Goal: Task Accomplishment & Management: Complete application form

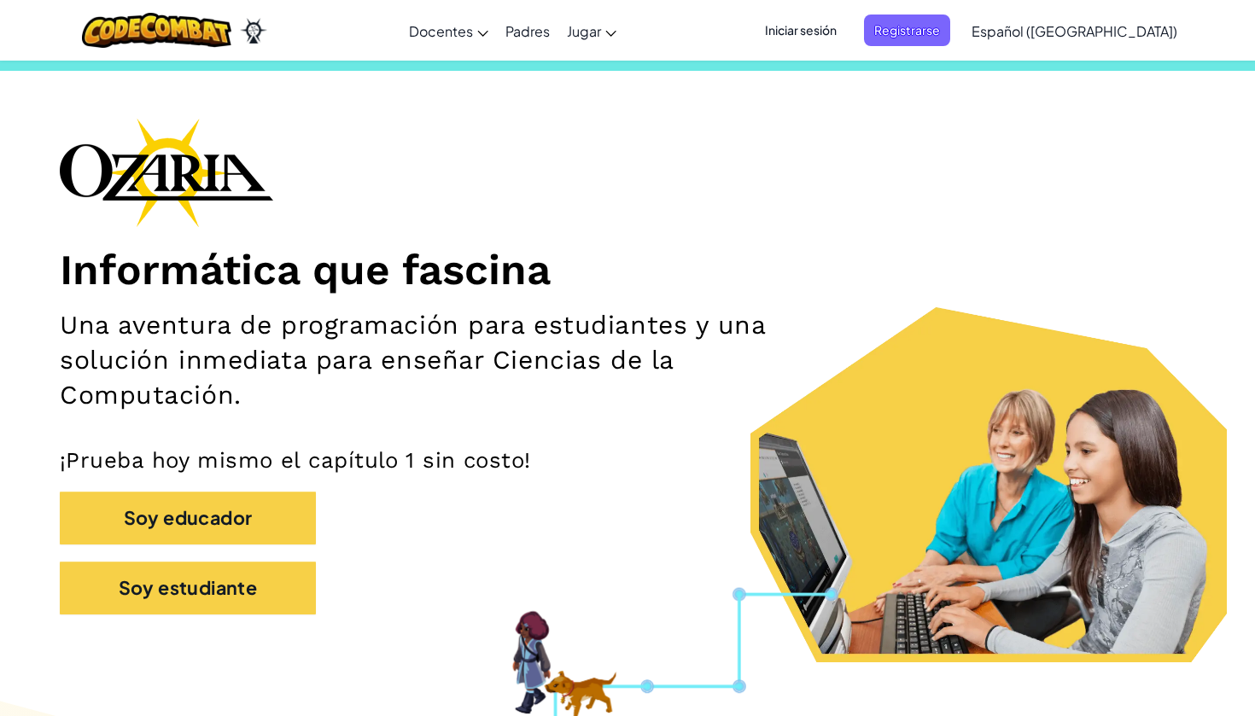
scroll to position [29, 0]
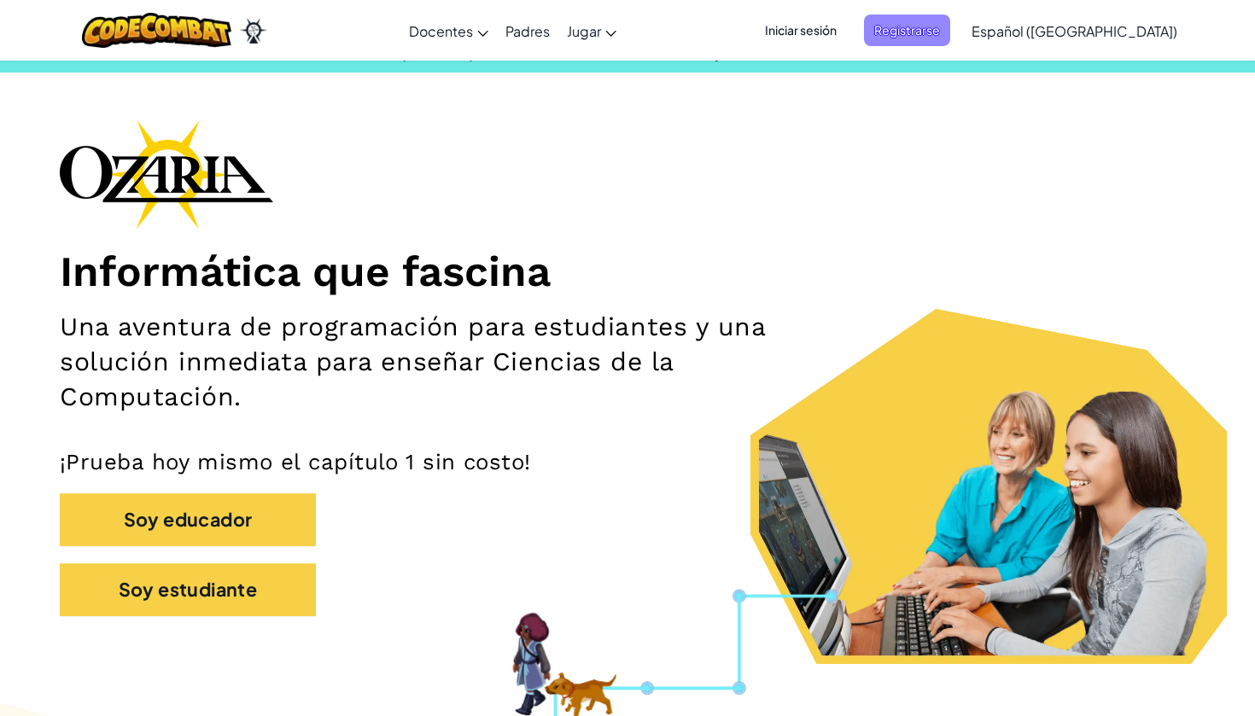
click at [950, 29] on span "Registrarse" at bounding box center [907, 31] width 86 height 32
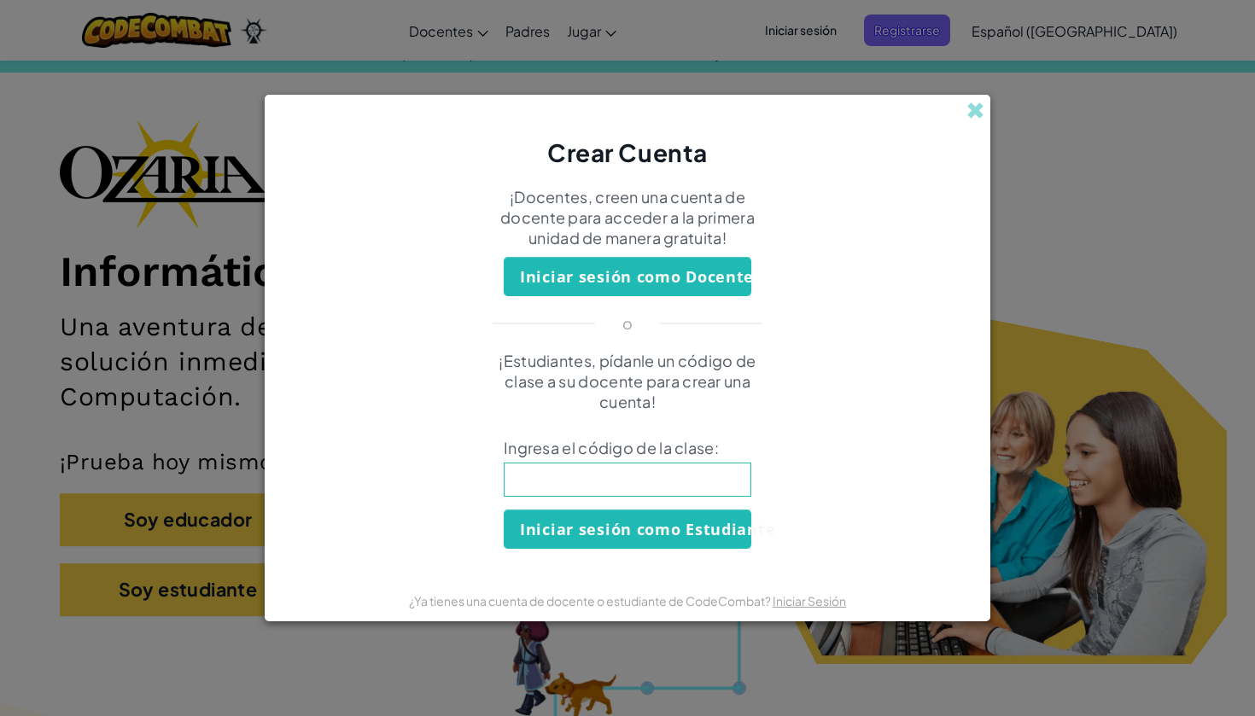
click at [651, 487] on input at bounding box center [628, 480] width 248 height 34
click at [974, 106] on span at bounding box center [975, 111] width 18 height 18
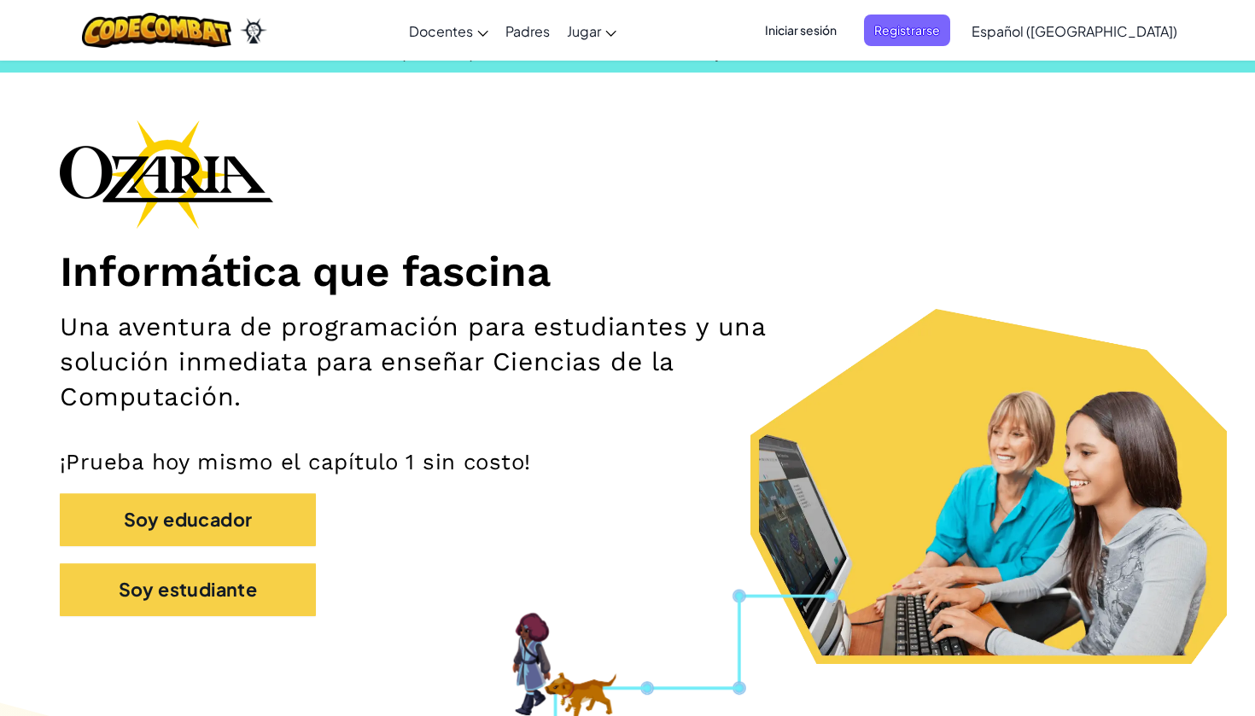
click at [846, 21] on span "Iniciar sesión" at bounding box center [800, 31] width 92 height 32
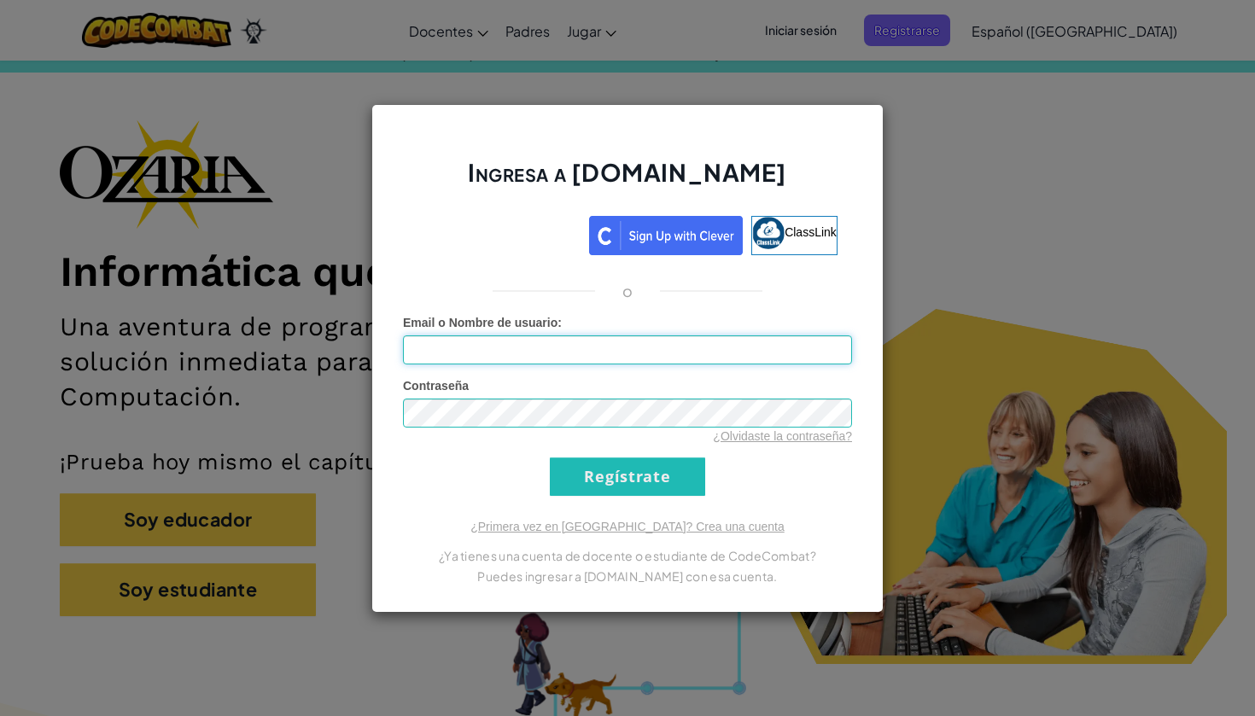
click at [728, 358] on input "Email o Nombre de usuario :" at bounding box center [627, 349] width 449 height 29
type input "AL0"
click at [1012, 273] on div "Ingresa a [DOMAIN_NAME] ClassLink o Error desconocido. Email o Nombre de usuari…" at bounding box center [627, 358] width 1255 height 716
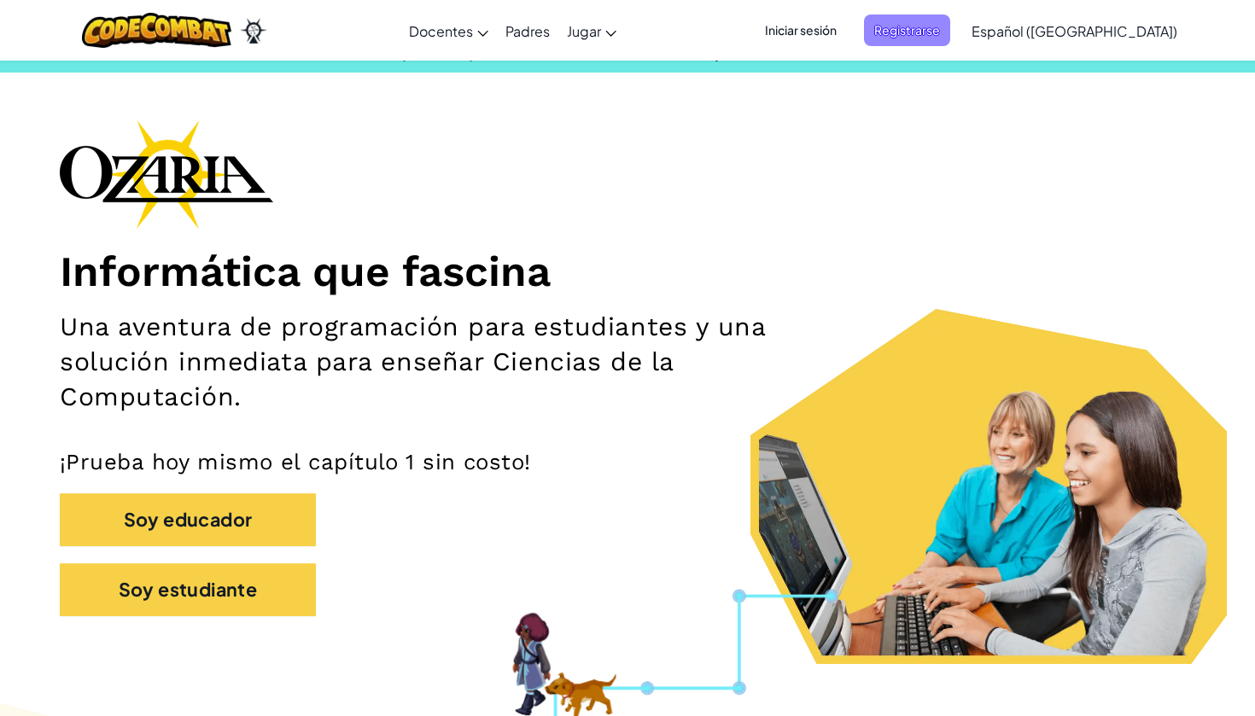
click at [946, 35] on span "Registrarse" at bounding box center [907, 31] width 86 height 32
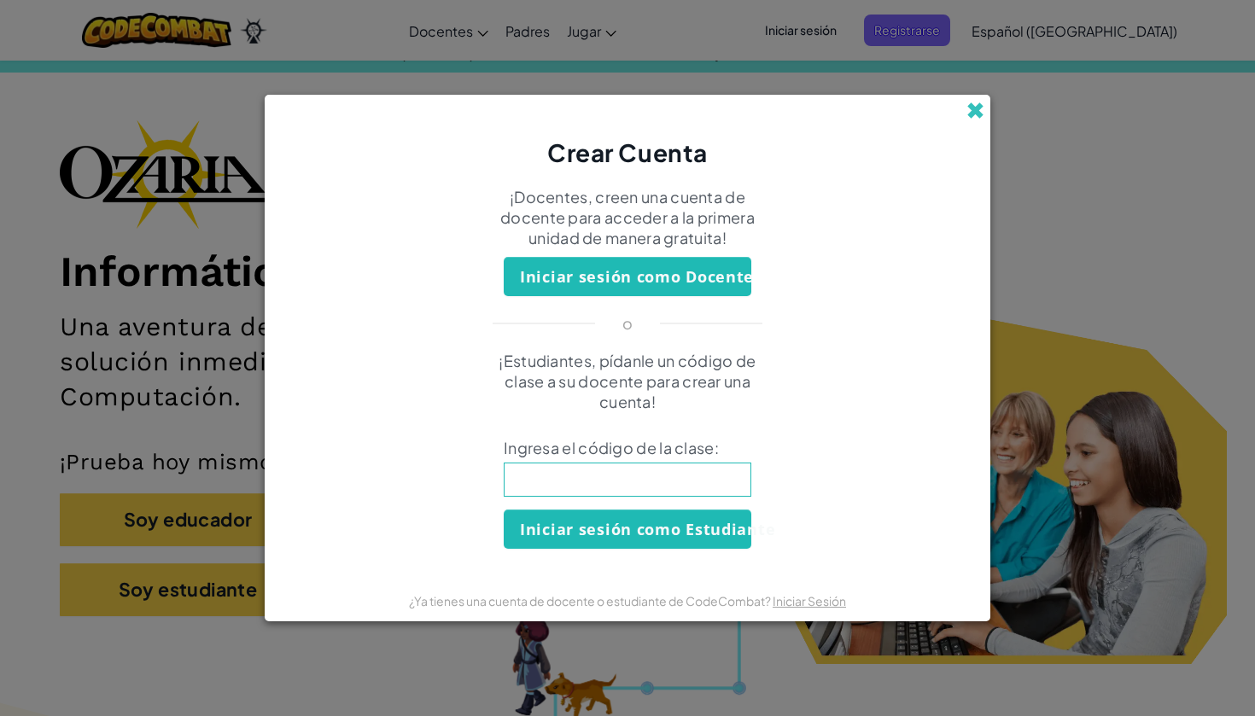
click at [970, 111] on span at bounding box center [975, 111] width 18 height 18
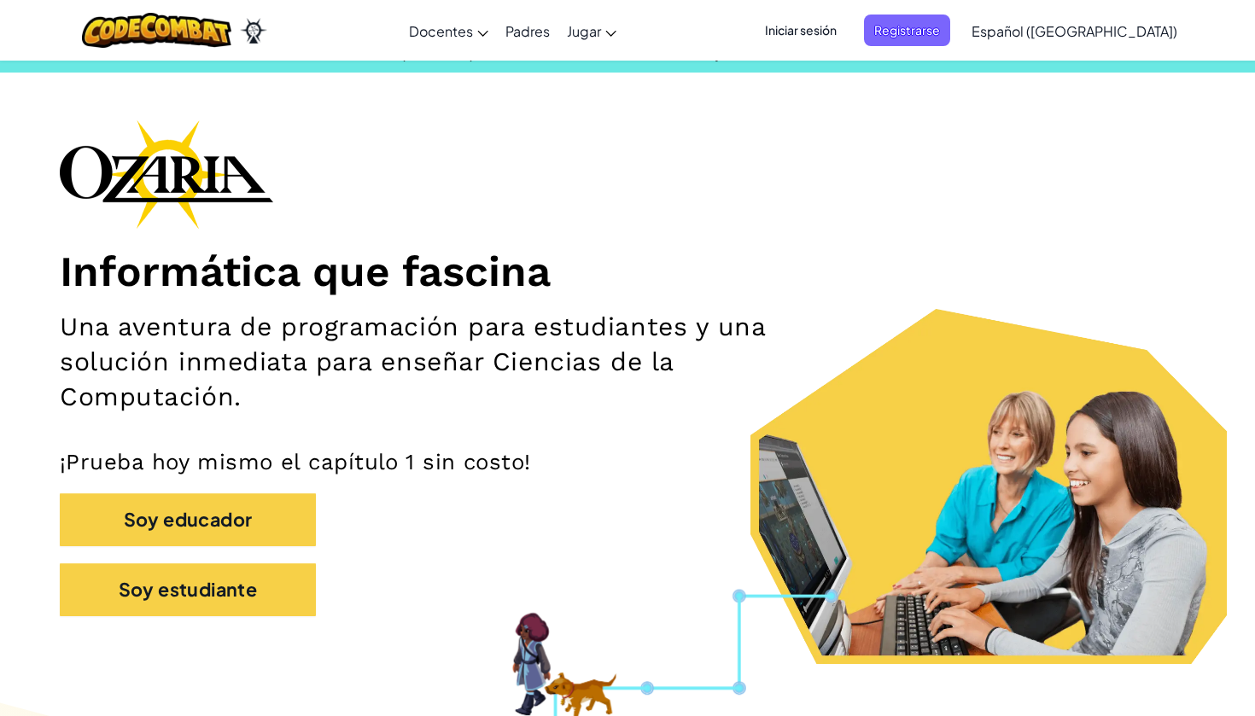
click at [847, 38] on span "Iniciar sesión" at bounding box center [800, 31] width 92 height 32
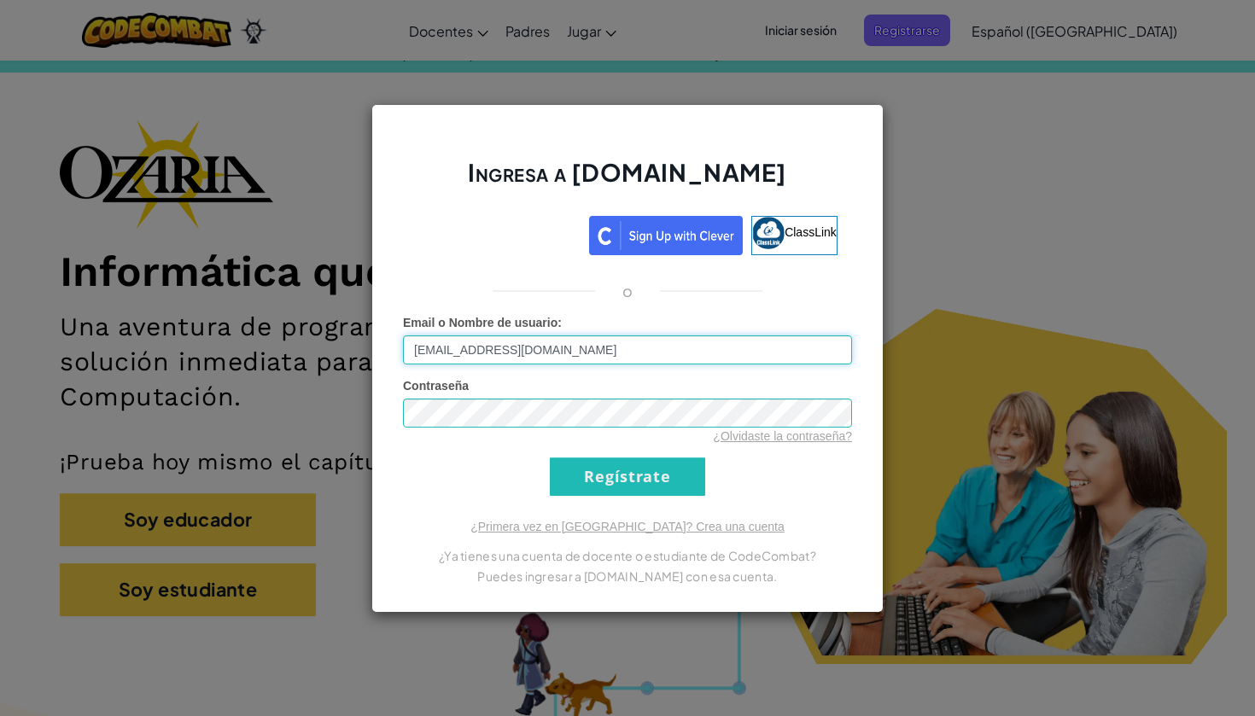
type input "[EMAIL_ADDRESS][DOMAIN_NAME]"
click at [945, 188] on div "Ingresa a [DOMAIN_NAME] ClassLink o Error desconocido. Email o Nombre de usuari…" at bounding box center [627, 358] width 1255 height 716
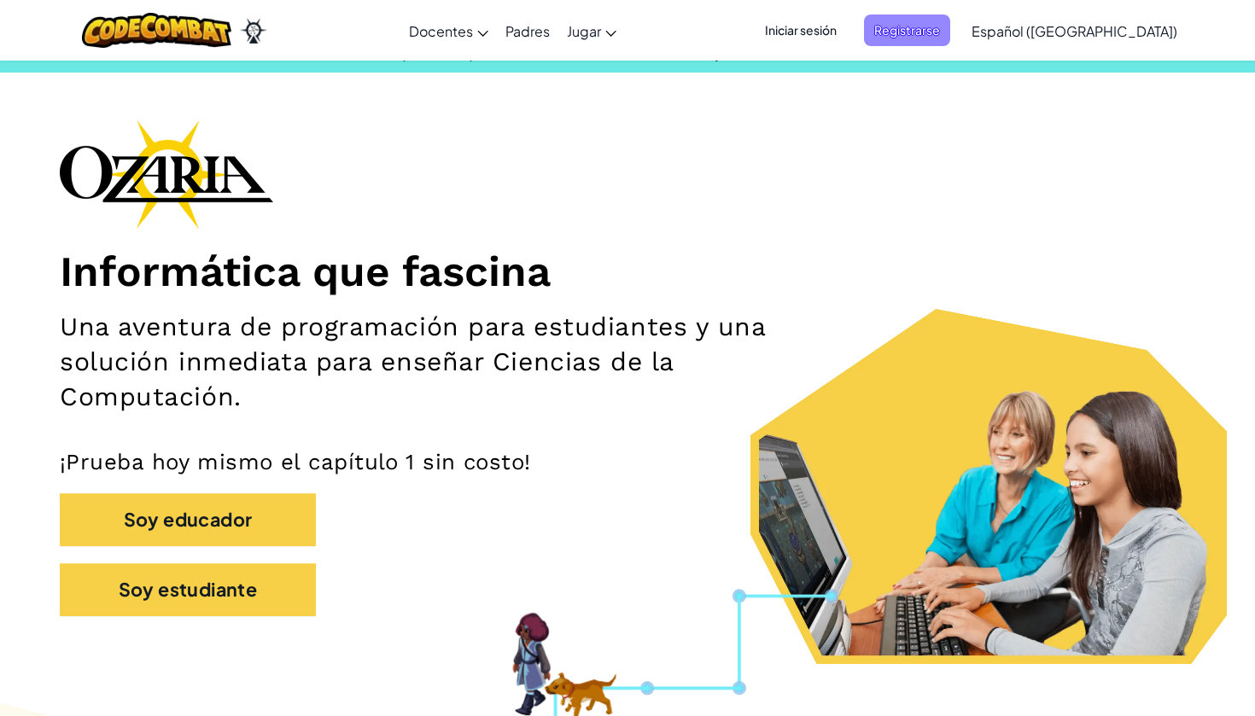
click at [937, 26] on span "Registrarse" at bounding box center [907, 31] width 86 height 32
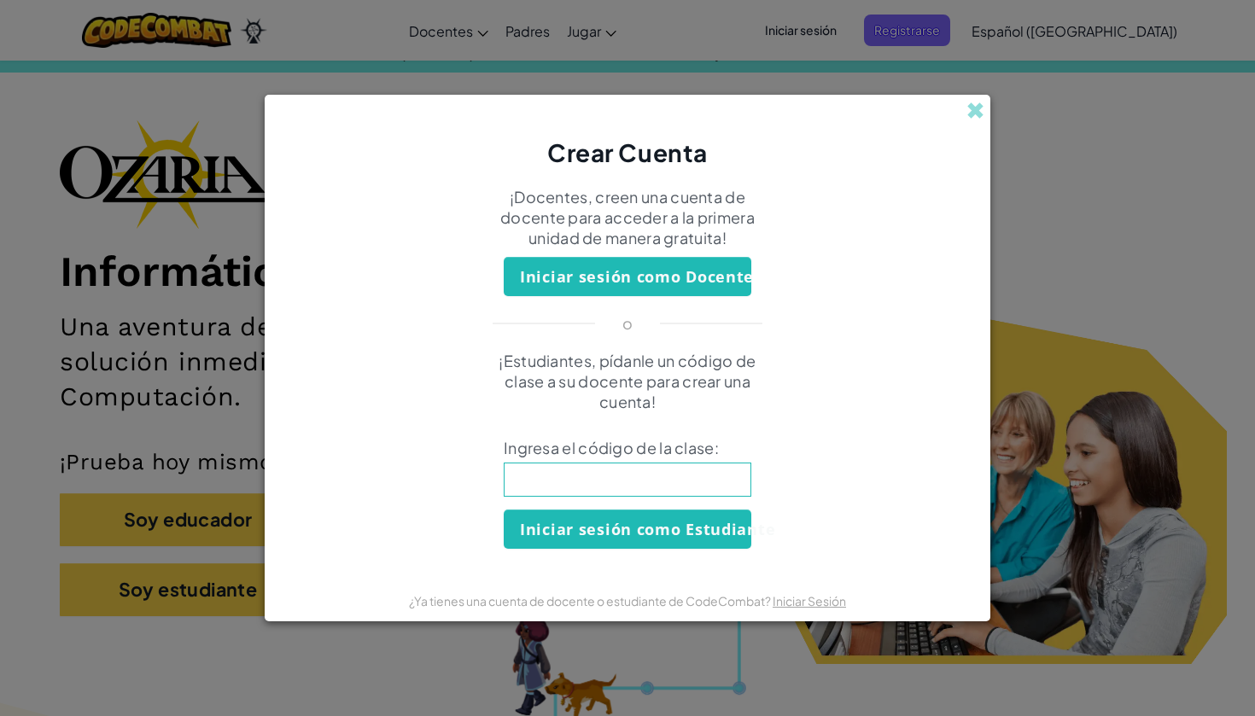
click at [632, 469] on input at bounding box center [628, 480] width 248 height 34
type input "ArtHelpEye"
click at [646, 539] on button "Iniciar sesión como Estudiante" at bounding box center [628, 529] width 248 height 39
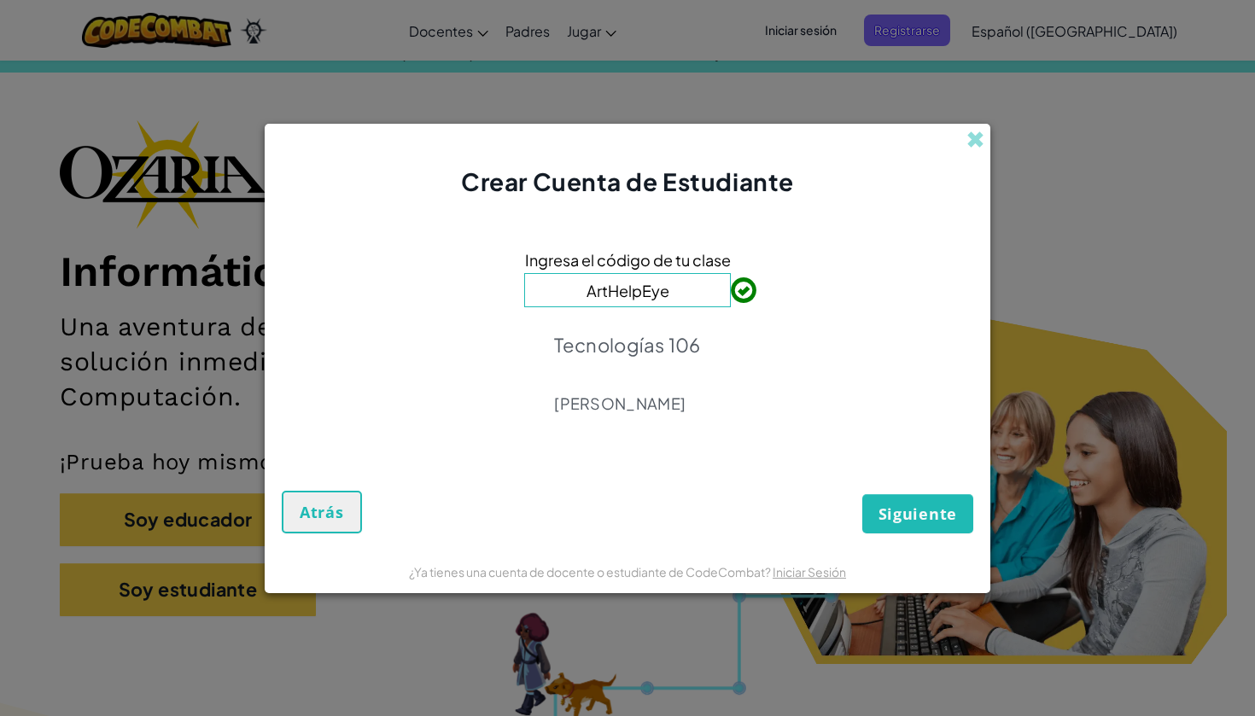
click at [894, 521] on span "Siguiente" at bounding box center [917, 514] width 79 height 20
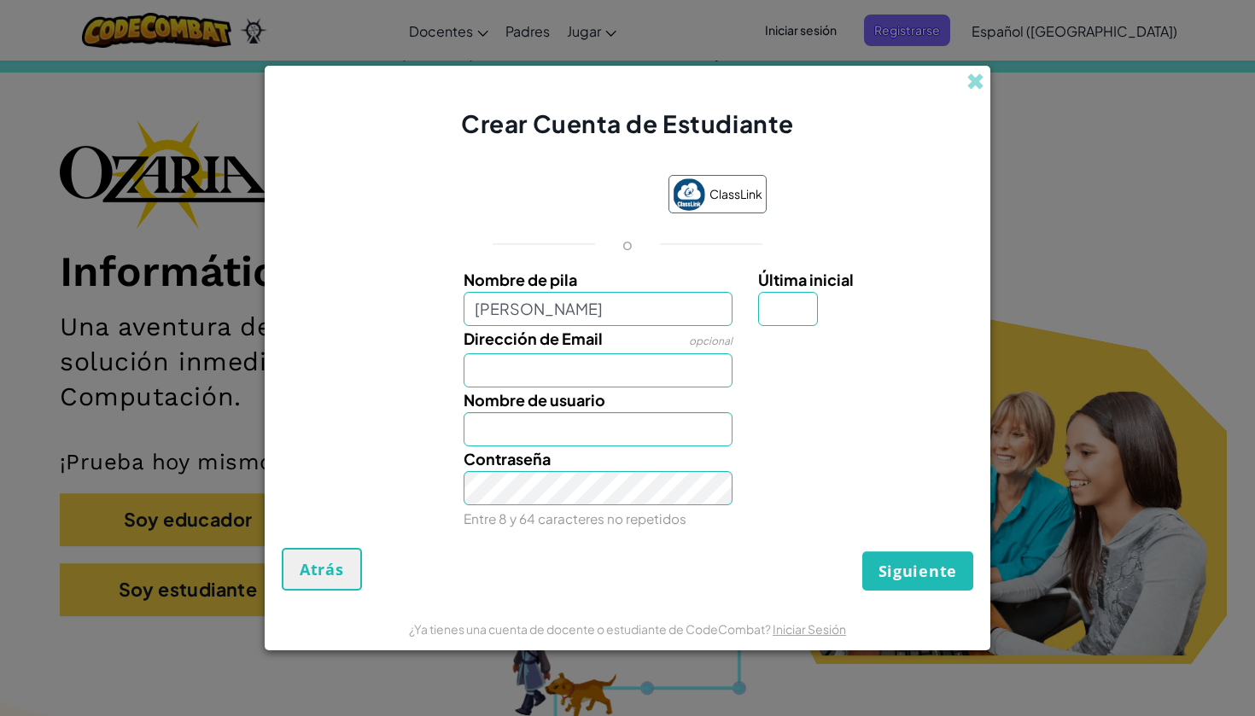
type input "[PERSON_NAME]"
click at [777, 308] on input "Última inicial" at bounding box center [788, 309] width 60 height 34
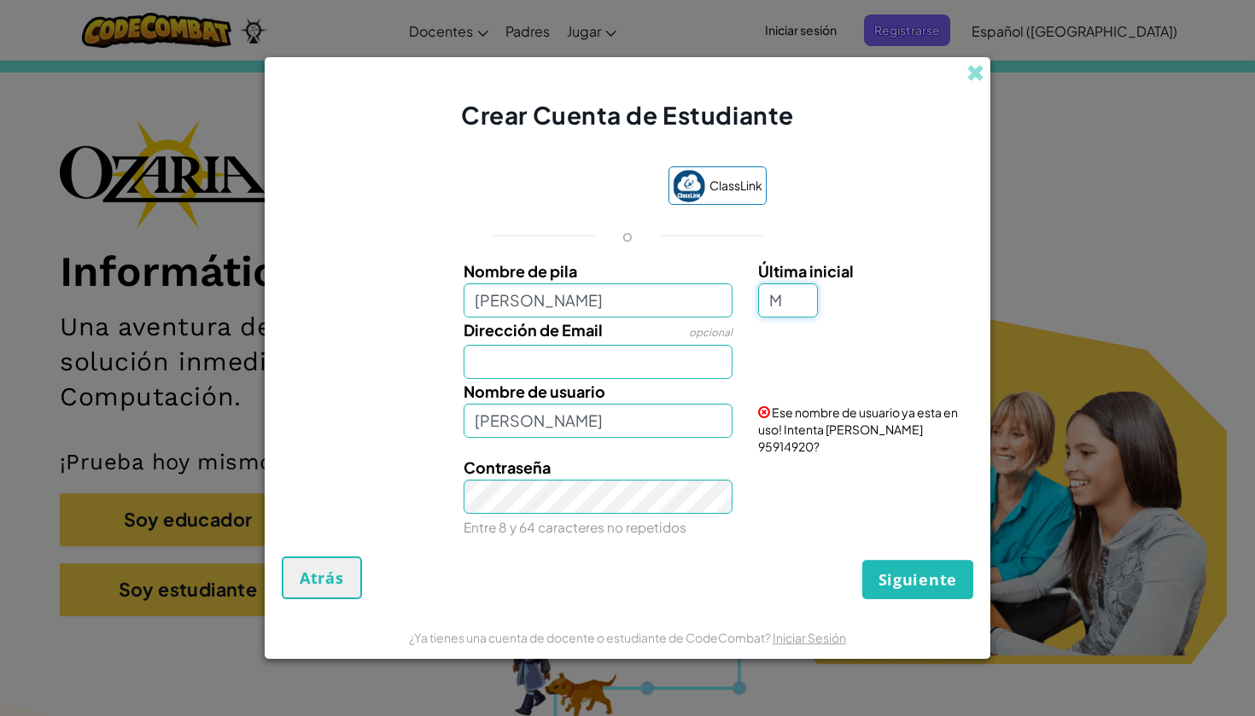
type input "M"
type input "[PERSON_NAME]"
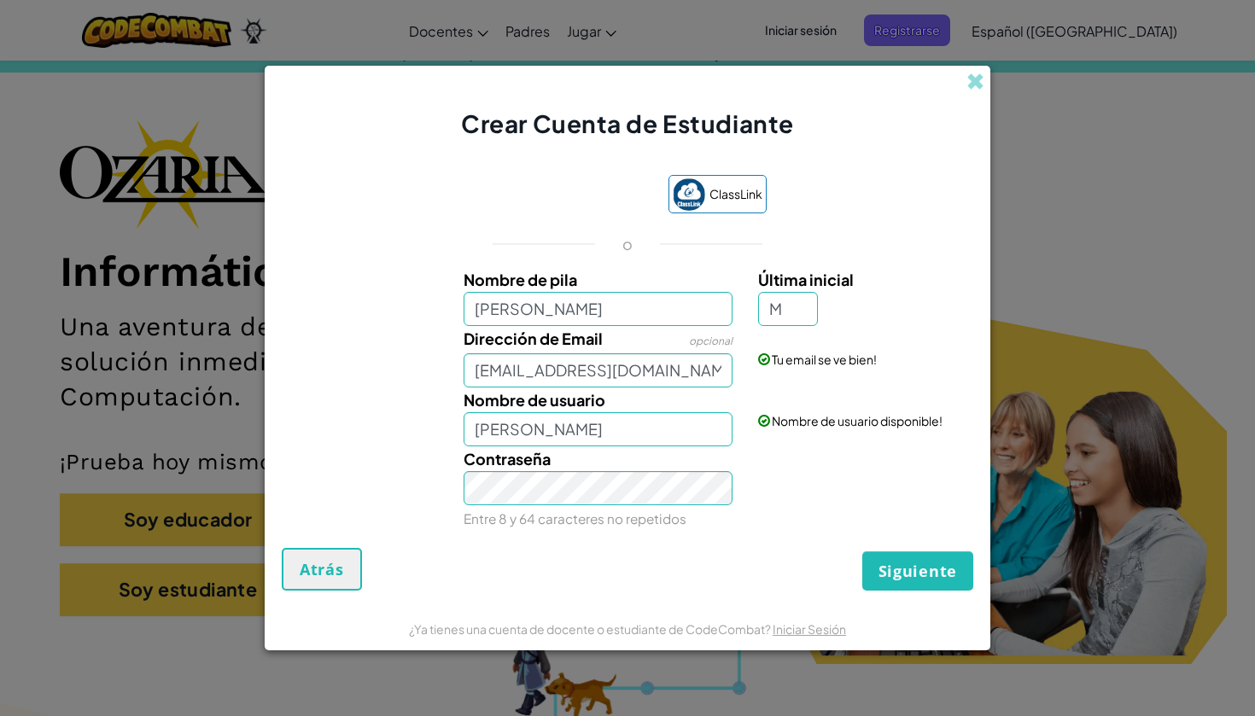
click at [914, 567] on span "Siguiente" at bounding box center [917, 571] width 79 height 20
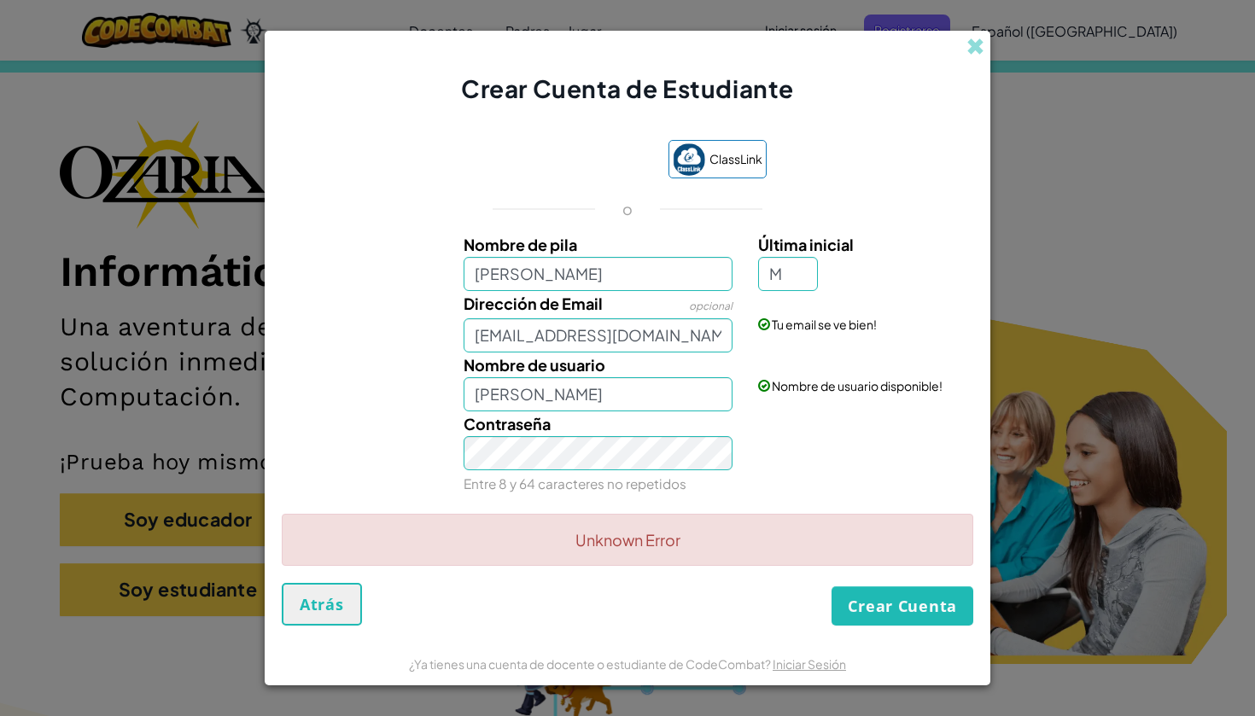
click at [853, 608] on button "Crear Cuenta" at bounding box center [902, 605] width 142 height 39
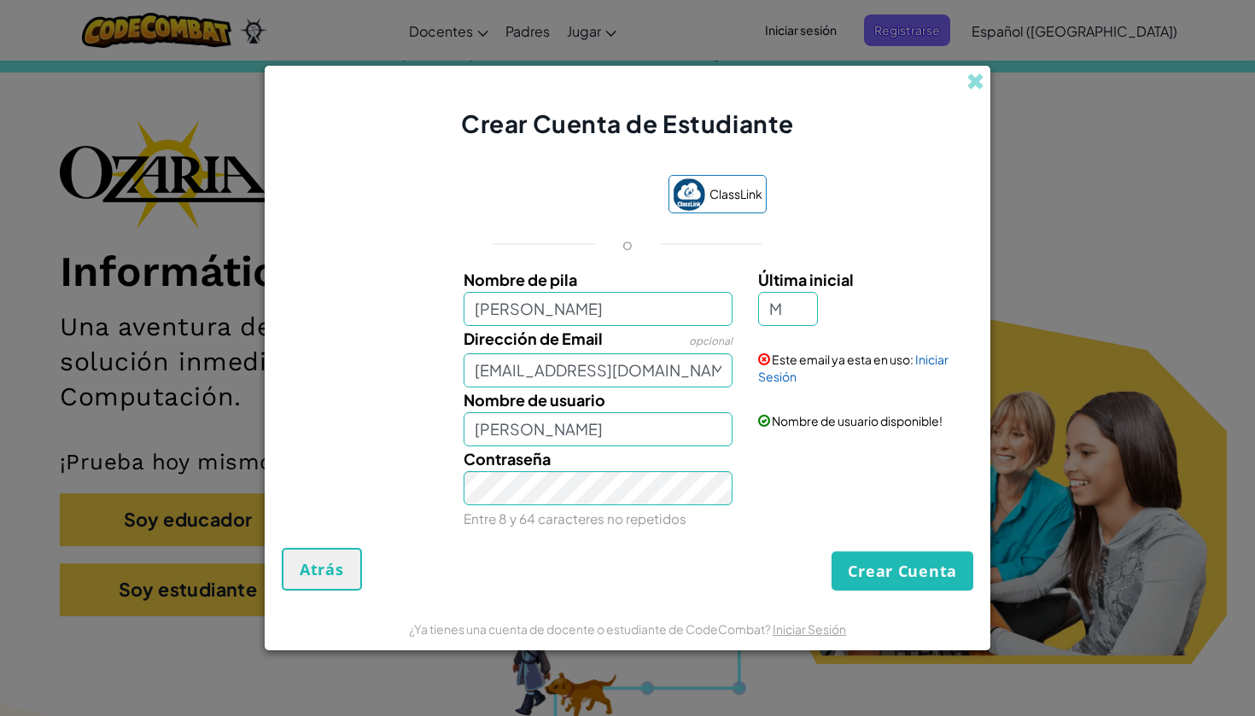
click at [734, 384] on div "Dirección de Email opcional [EMAIL_ADDRESS][DOMAIN_NAME]" at bounding box center [598, 356] width 295 height 61
click at [714, 378] on input "[EMAIL_ADDRESS][DOMAIN_NAME]" at bounding box center [598, 370] width 270 height 34
click at [701, 373] on input "[EMAIL_ADDRESS][DOMAIN_NAME]" at bounding box center [598, 370] width 270 height 34
click at [714, 372] on input "[EMAIL_ADDRESS][DOMAIN_NAME]" at bounding box center [598, 370] width 270 height 34
click at [710, 369] on input "[EMAIL_ADDRESS][DOMAIN_NAME]" at bounding box center [598, 370] width 270 height 34
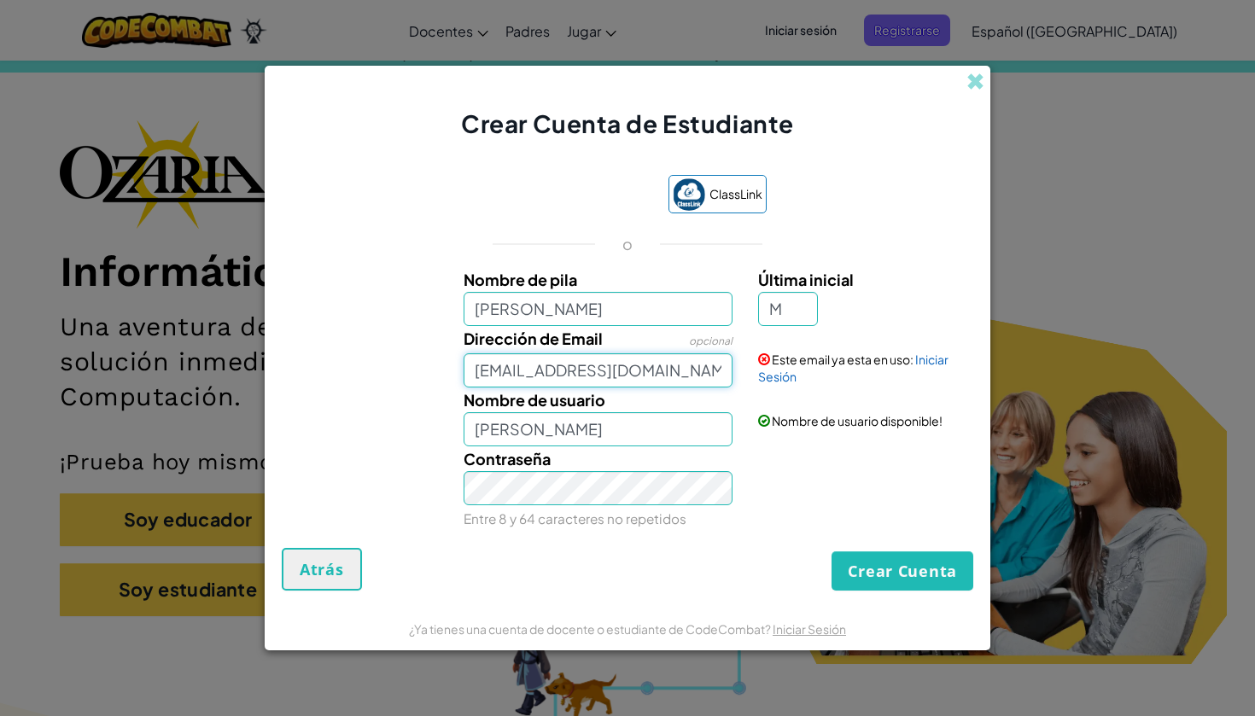
click at [494, 376] on input "[EMAIL_ADDRESS][DOMAIN_NAME]" at bounding box center [598, 370] width 270 height 34
click at [855, 568] on button "Crear Cuenta" at bounding box center [902, 570] width 142 height 39
click at [486, 375] on input "[EMAIL_ADDRESS][DOMAIN_NAME]" at bounding box center [598, 370] width 270 height 34
type input "[EMAIL_ADDRESS][DOMAIN_NAME]"
click at [976, 90] on span at bounding box center [975, 82] width 18 height 18
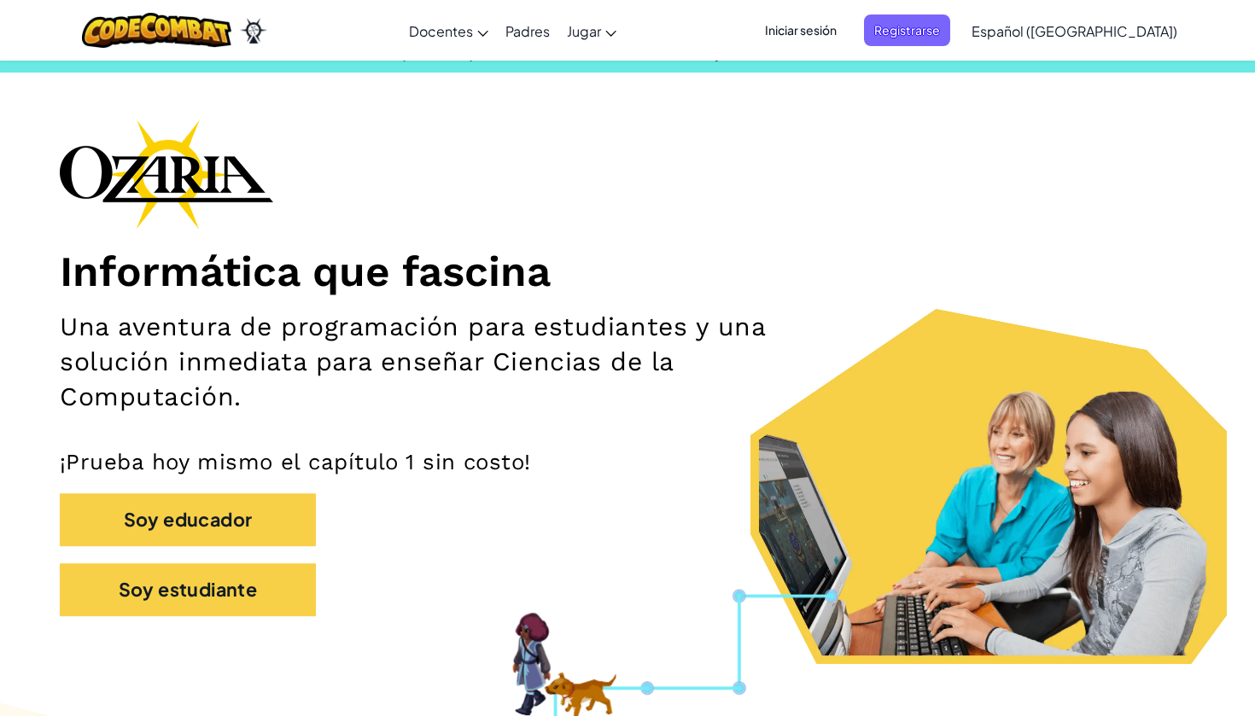
click at [825, 32] on span "Iniciar sesión" at bounding box center [800, 31] width 92 height 32
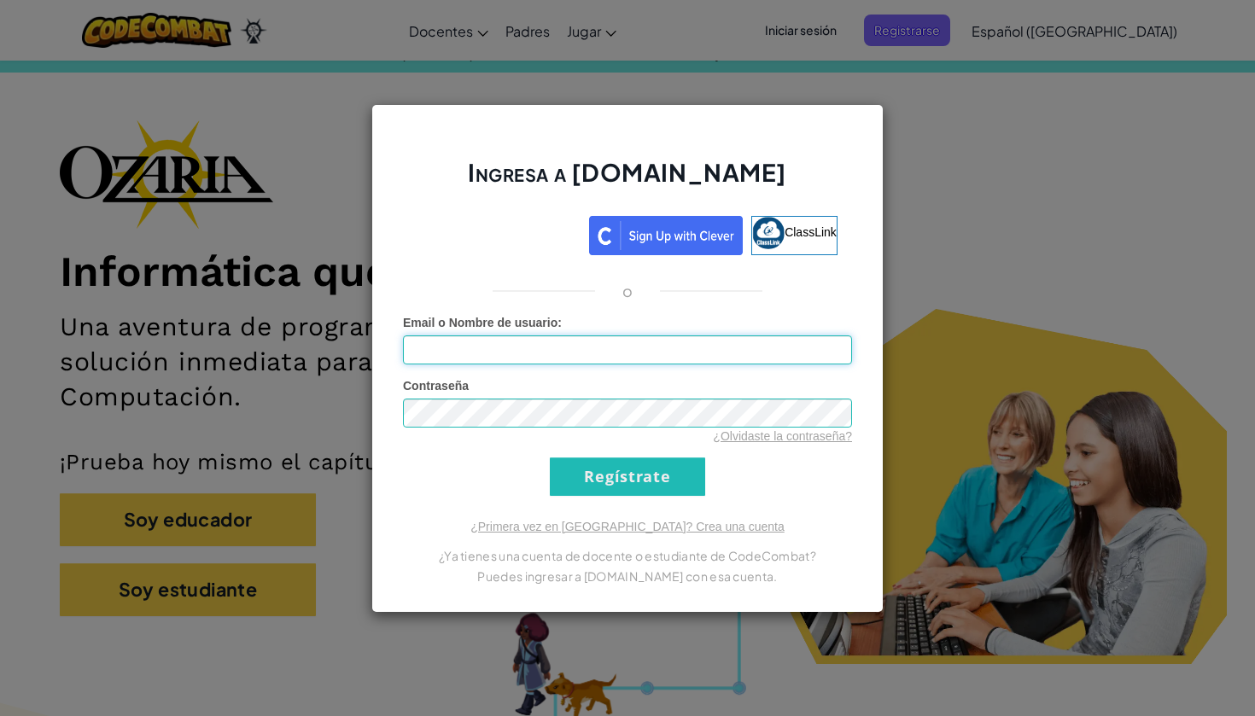
click at [533, 336] on input "Email o Nombre de usuario :" at bounding box center [627, 349] width 449 height 29
click at [650, 466] on input "Regístrate" at bounding box center [627, 476] width 155 height 38
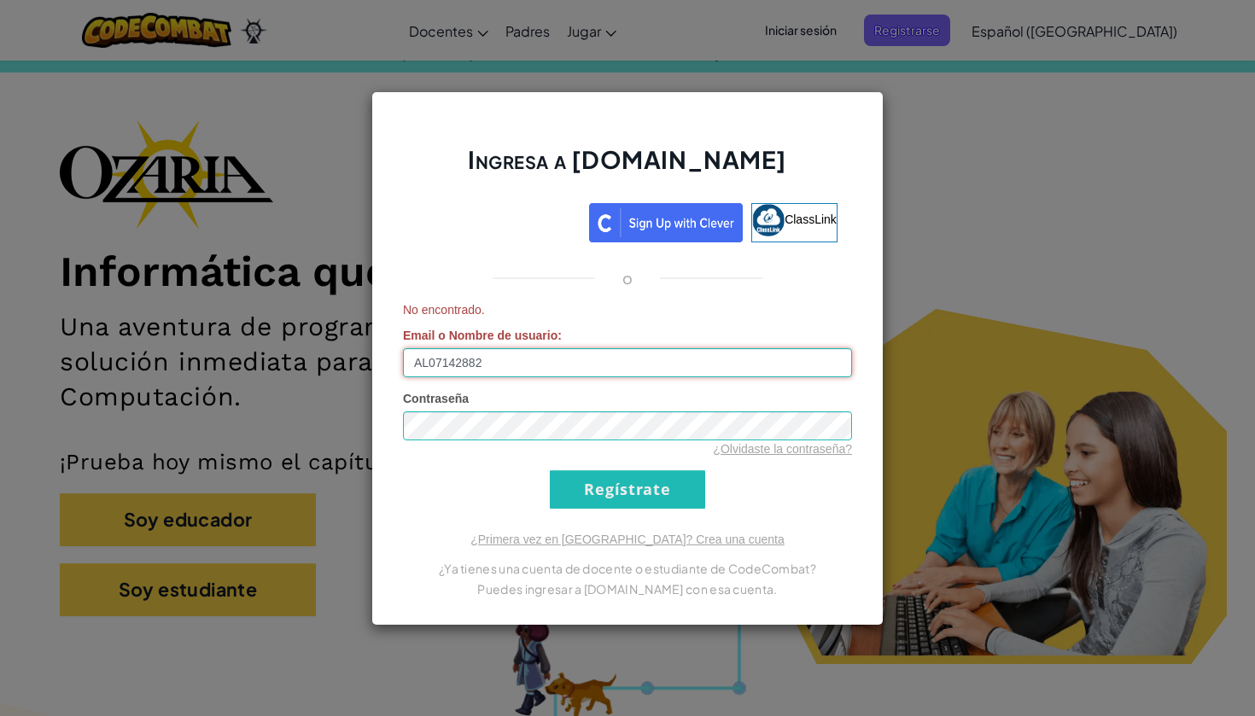
click at [636, 370] on input "AL07142882" at bounding box center [627, 362] width 449 height 29
type input "[EMAIL_ADDRESS][DOMAIN_NAME]"
click at [618, 486] on input "Regístrate" at bounding box center [627, 489] width 155 height 38
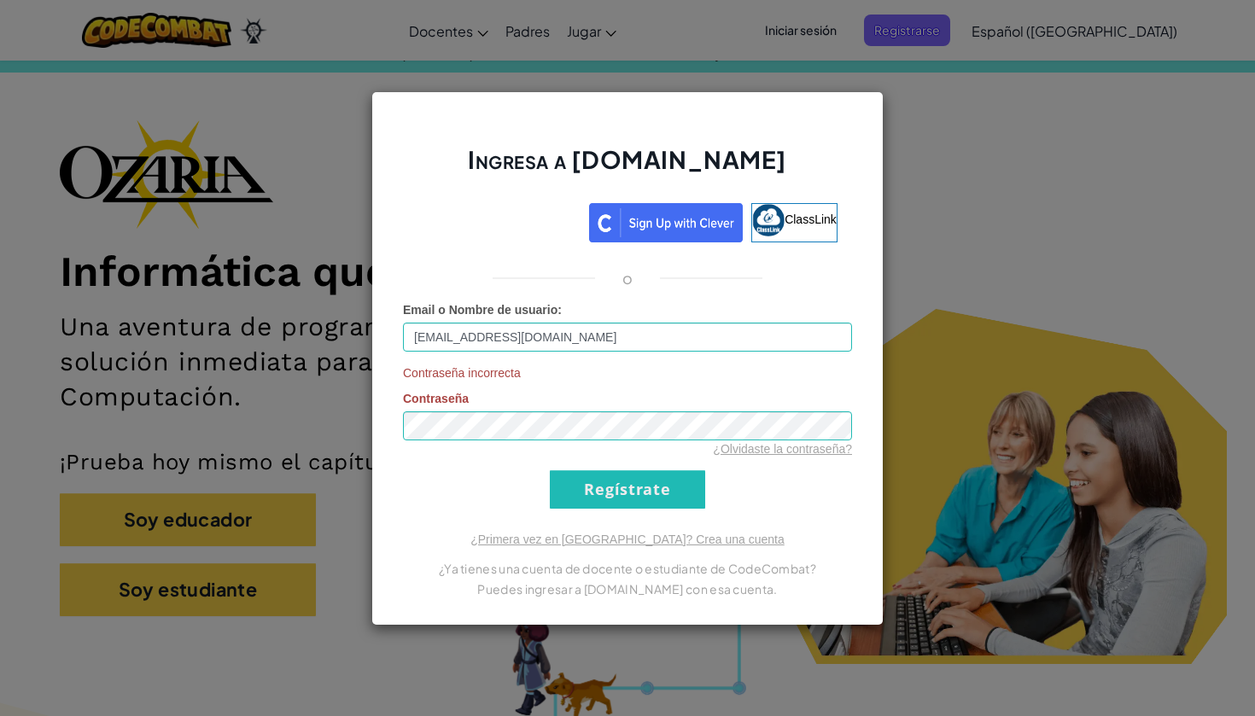
click at [775, 451] on link "¿Olvidaste la contraseña?" at bounding box center [782, 449] width 139 height 14
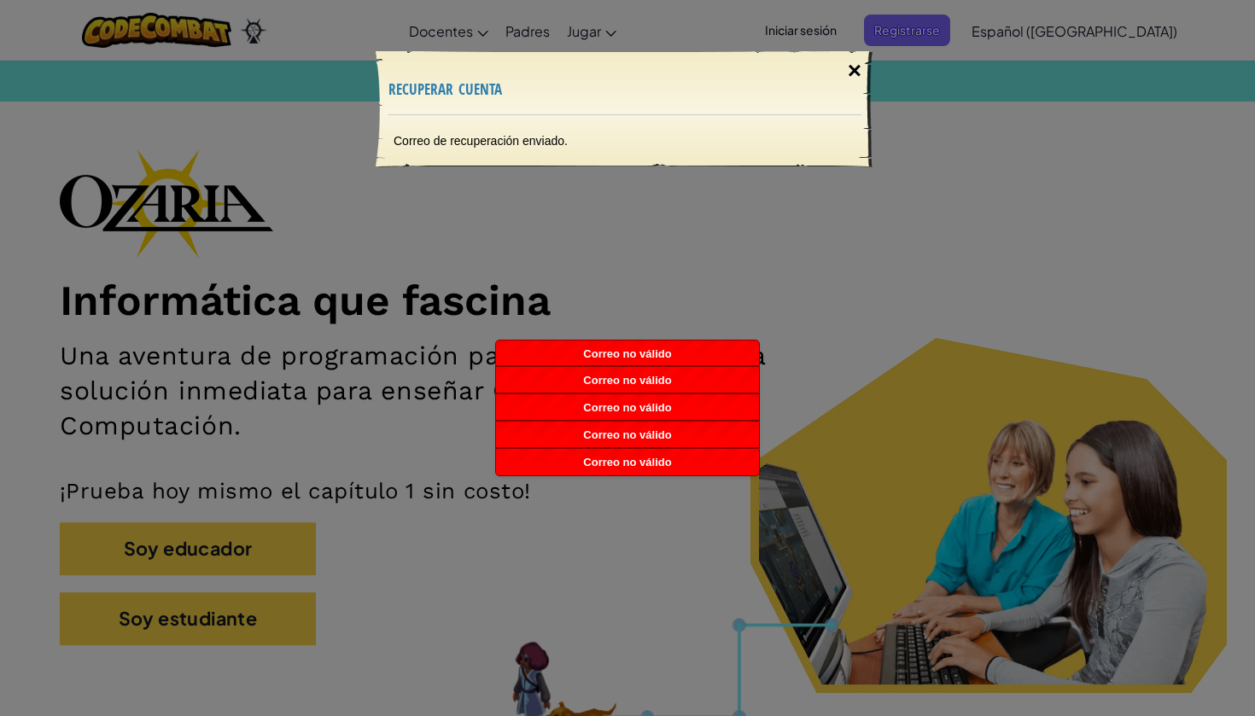
click at [853, 73] on div "×" at bounding box center [854, 71] width 39 height 50
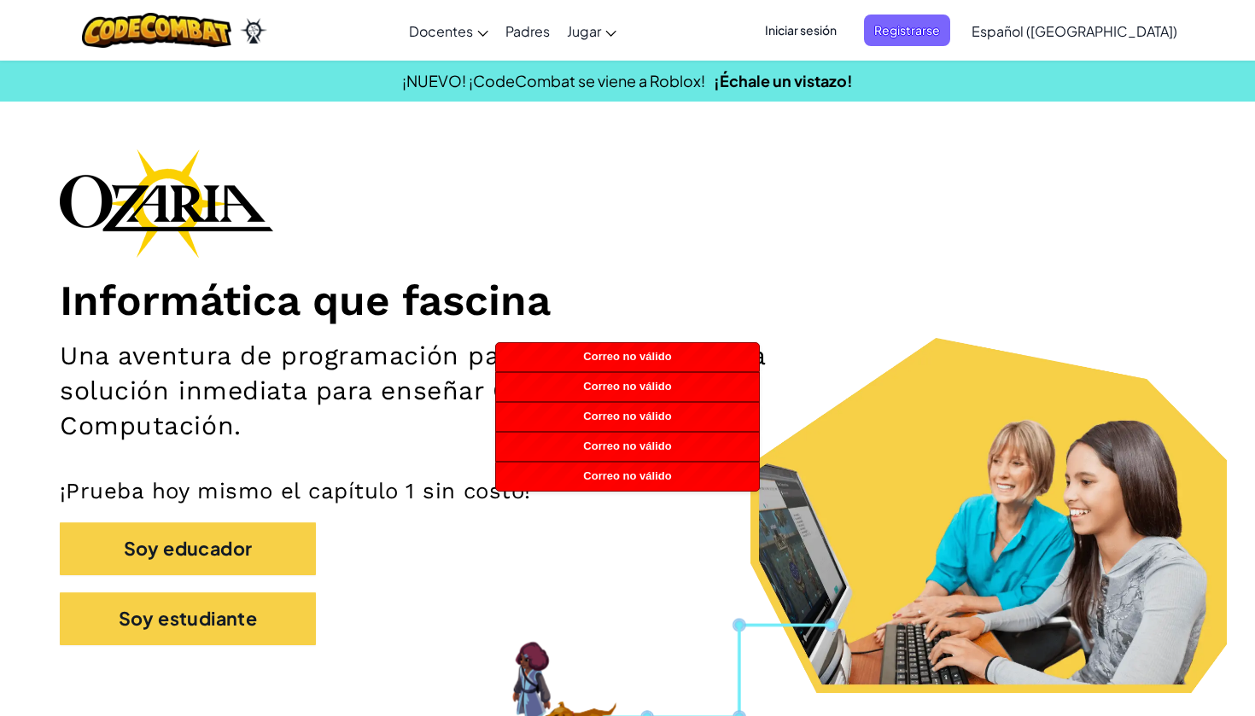
click at [694, 257] on div "Informática que fascina Una aventura de programación para estudiantes y una sol…" at bounding box center [627, 406] width 1135 height 514
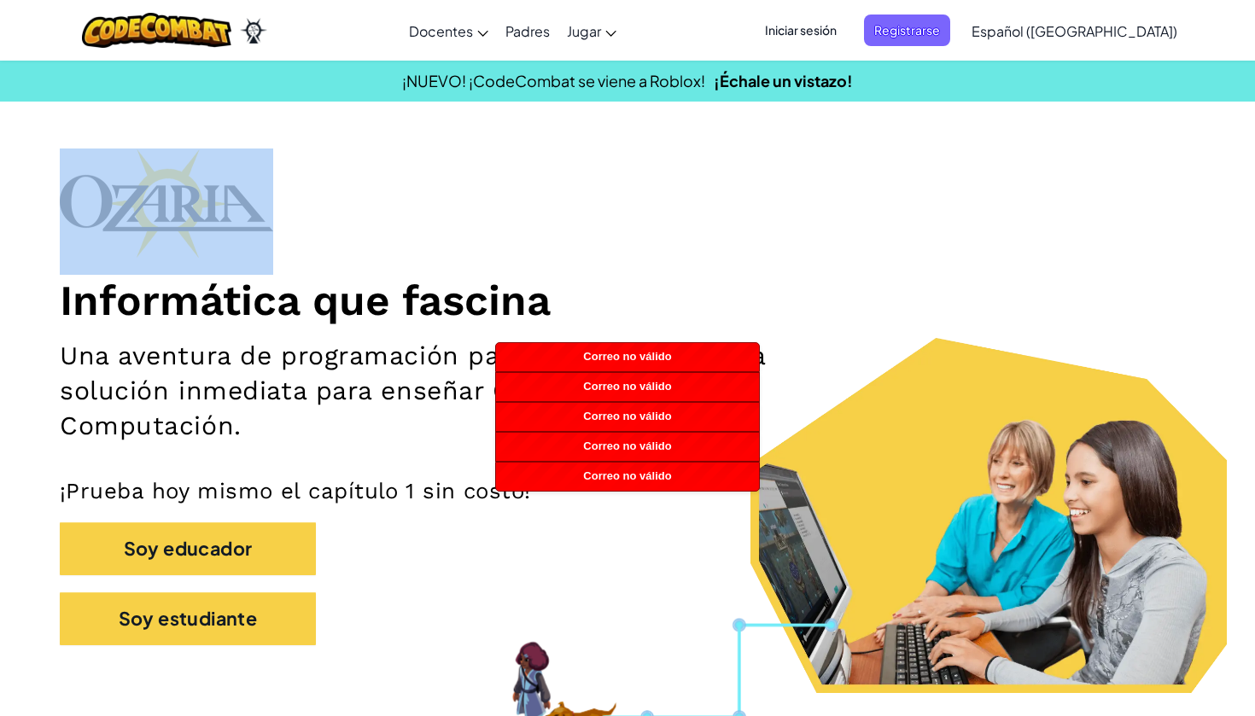
click at [694, 257] on div "Informática que fascina Una aventura de programación para estudiantes y una sol…" at bounding box center [627, 406] width 1135 height 514
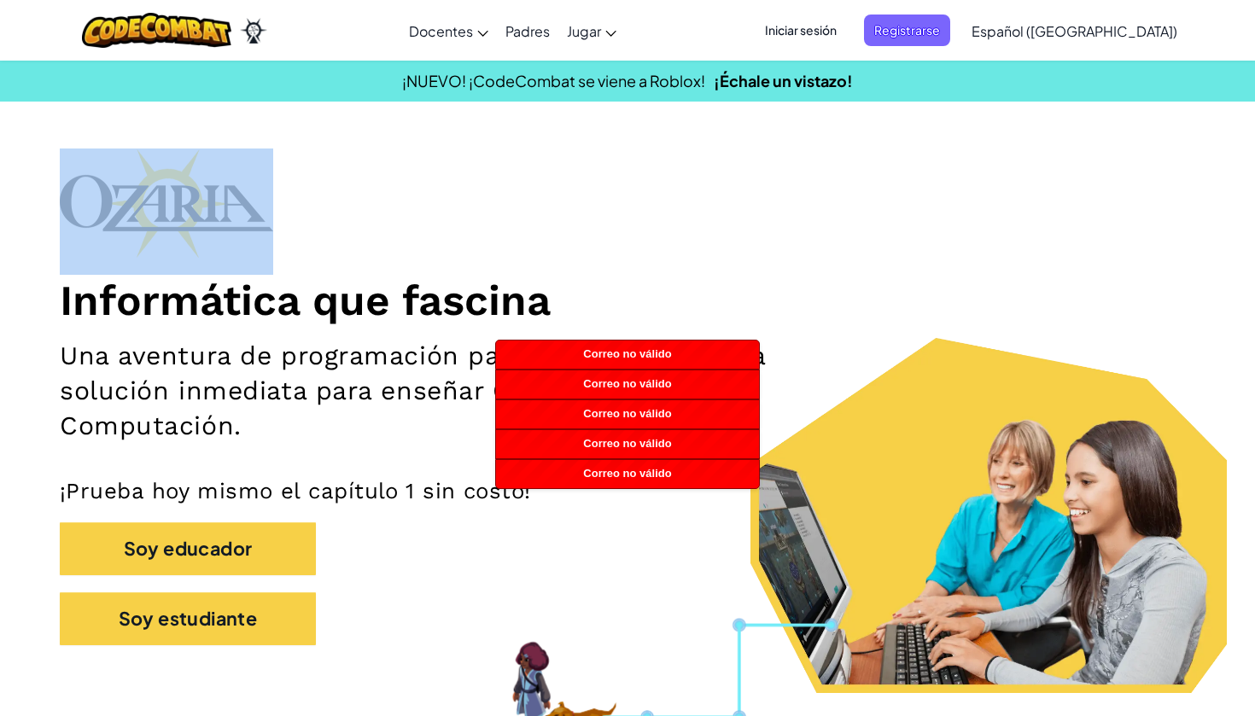
click at [1009, 157] on div "Informática que fascina Una aventura de programación para estudiantes y una sol…" at bounding box center [627, 406] width 1135 height 514
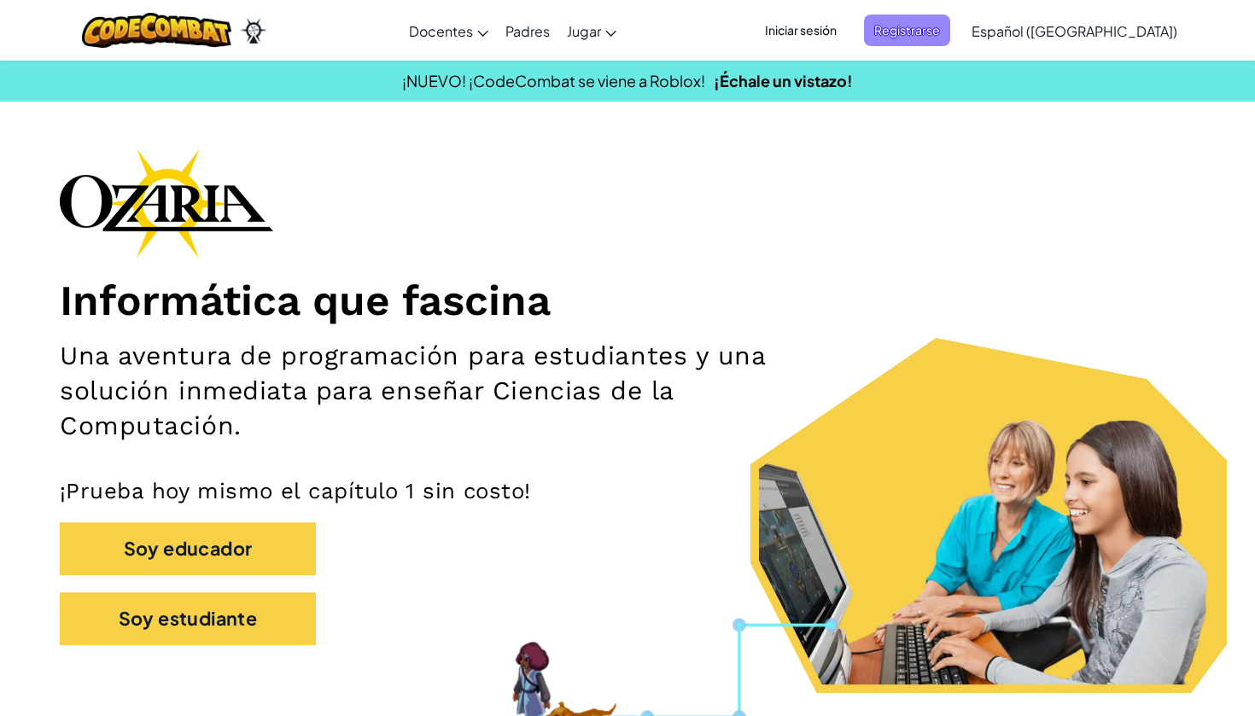
click at [923, 33] on span "Registrarse" at bounding box center [907, 31] width 86 height 32
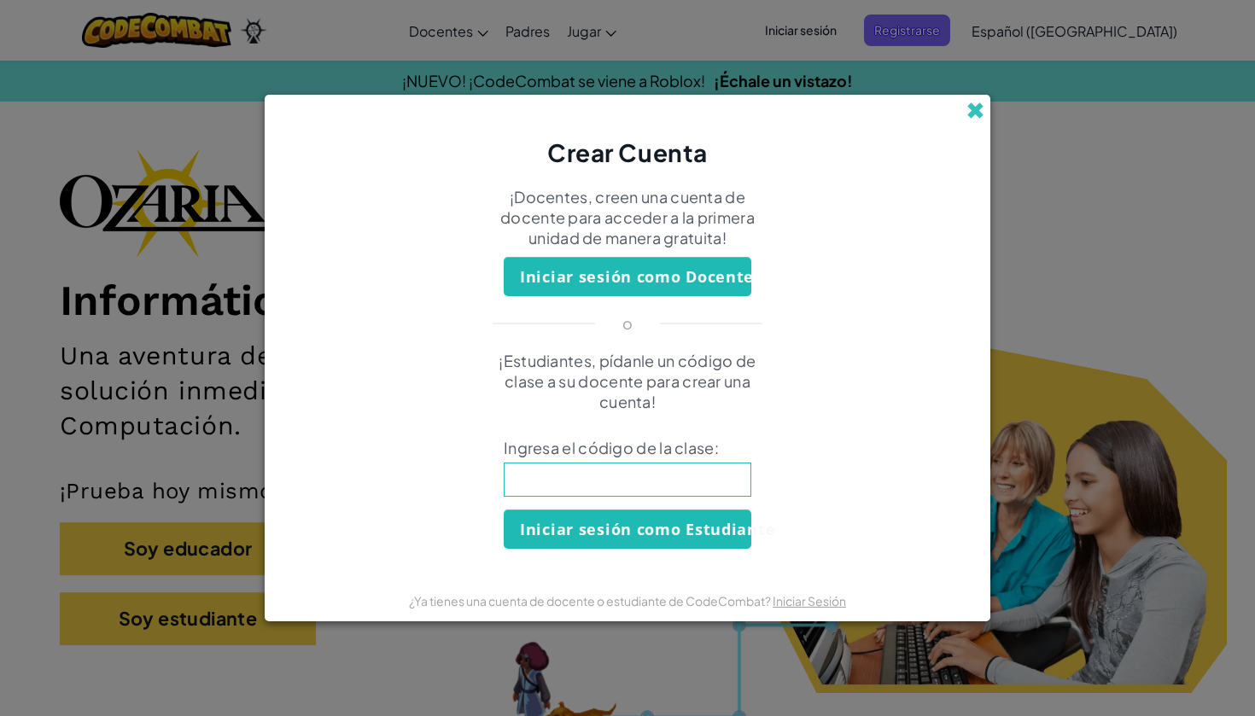
click at [973, 115] on span at bounding box center [975, 111] width 18 height 18
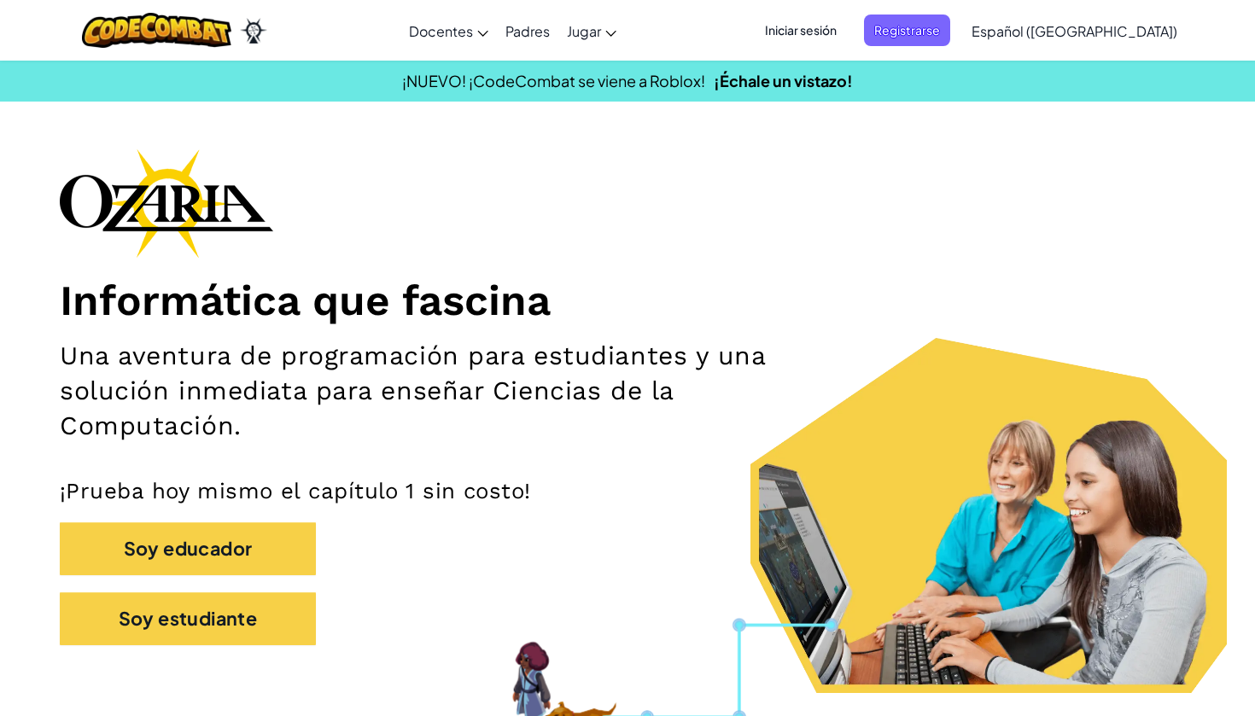
click at [847, 36] on span "Iniciar sesión" at bounding box center [800, 31] width 92 height 32
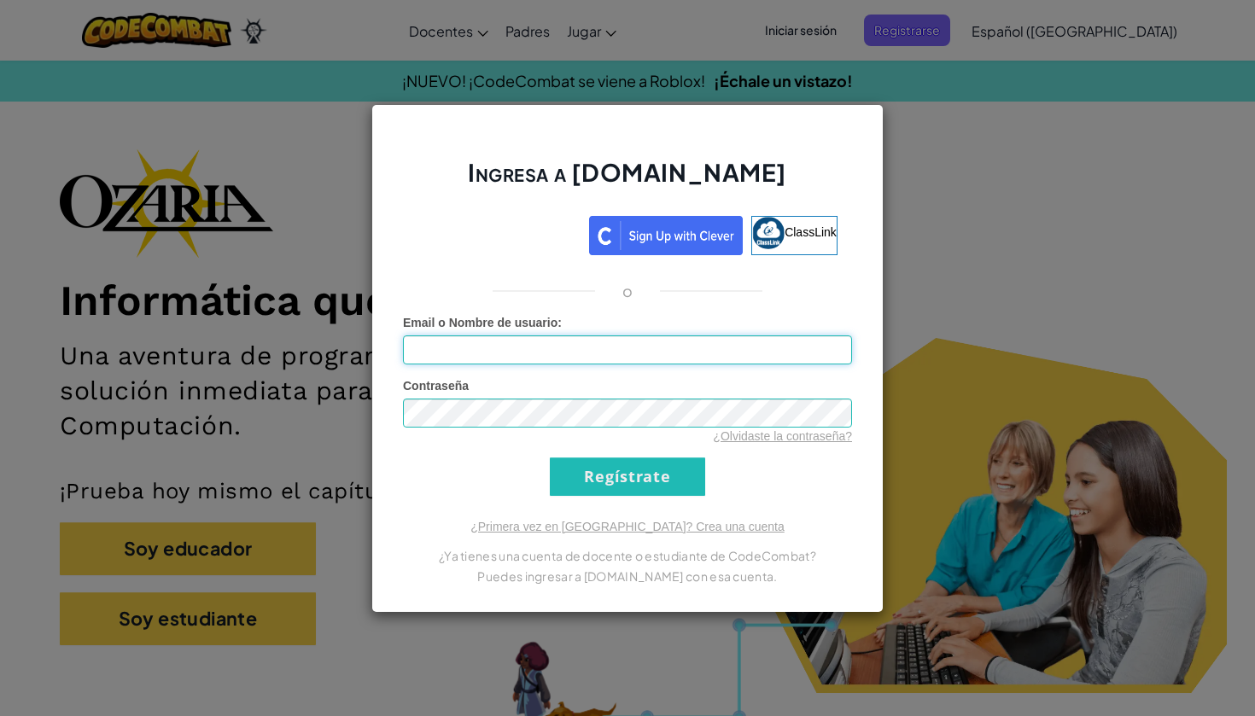
type input "[EMAIL_ADDRESS][DOMAIN_NAME]"
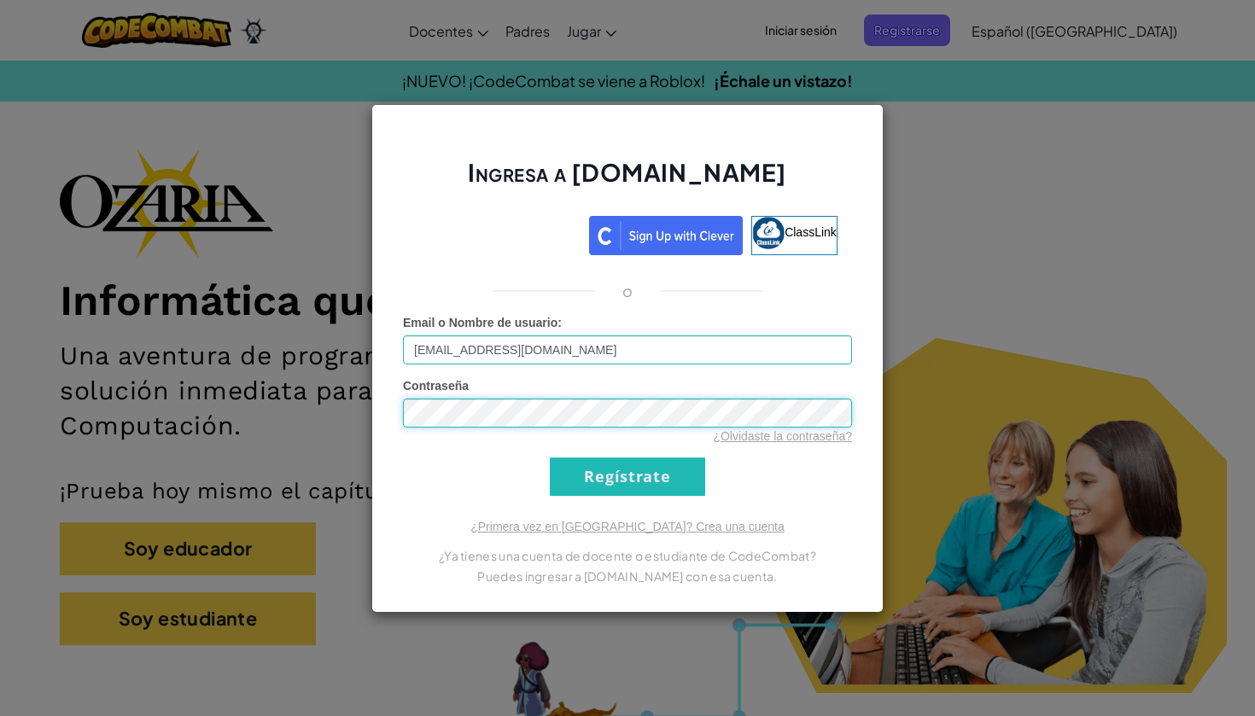
click at [627, 476] on input "Regístrate" at bounding box center [627, 476] width 155 height 38
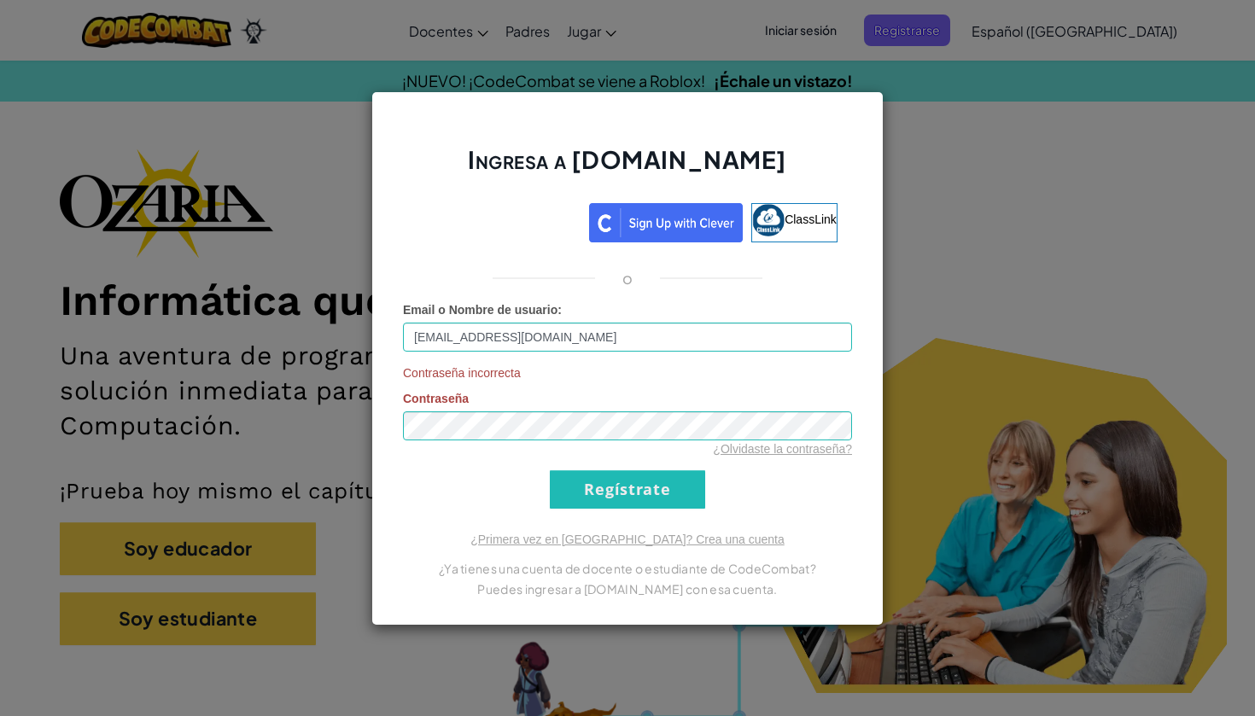
click at [645, 501] on input "Regístrate" at bounding box center [627, 489] width 155 height 38
click at [598, 480] on input "Regístrate" at bounding box center [627, 489] width 155 height 38
click at [574, 483] on input "Regístrate" at bounding box center [627, 489] width 155 height 38
click at [632, 493] on input "Regístrate" at bounding box center [627, 489] width 155 height 38
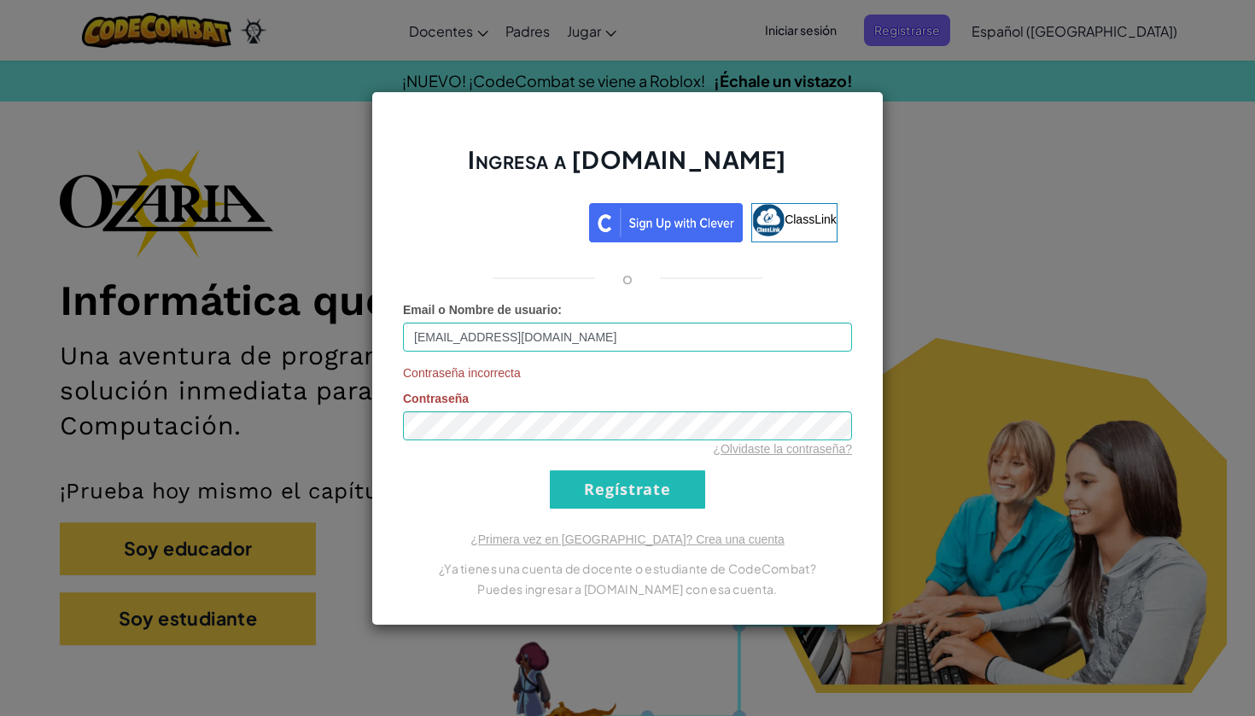
click at [623, 488] on input "Regístrate" at bounding box center [627, 489] width 155 height 38
click at [627, 489] on input "Regístrate" at bounding box center [627, 489] width 155 height 38
click at [737, 451] on link "¿Olvidaste la contraseña?" at bounding box center [782, 449] width 139 height 14
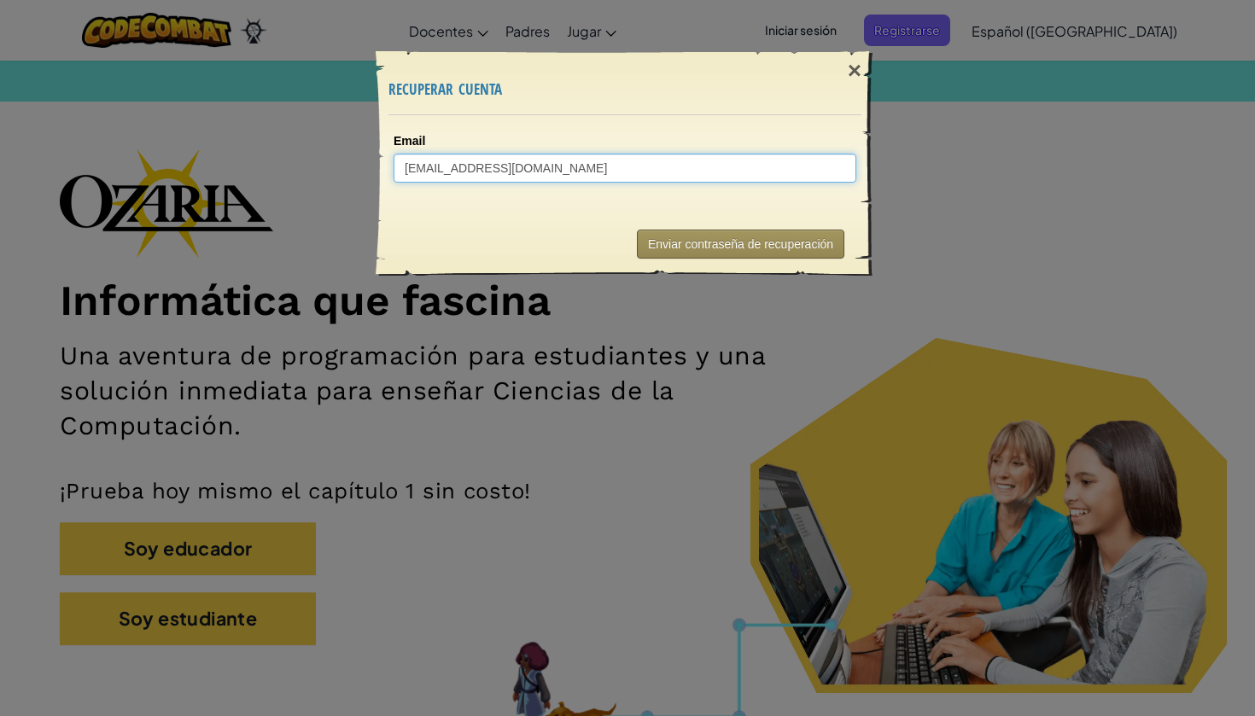
type input "[EMAIL_ADDRESS][DOMAIN_NAME]"
click at [718, 240] on button "Enviar contraseña de recuperación" at bounding box center [740, 244] width 207 height 29
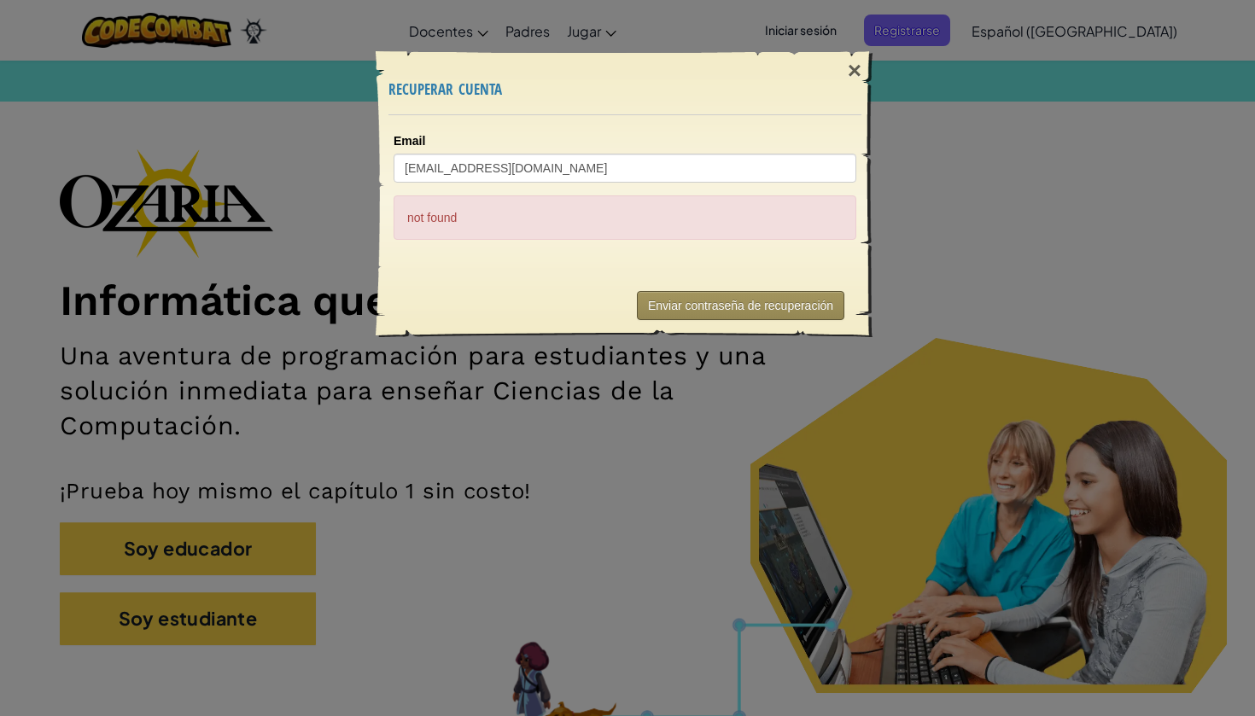
click at [750, 302] on button "Enviar contraseña de recuperación" at bounding box center [740, 305] width 207 height 29
click at [856, 71] on div "×" at bounding box center [854, 71] width 39 height 50
